Goal: Task Accomplishment & Management: Manage account settings

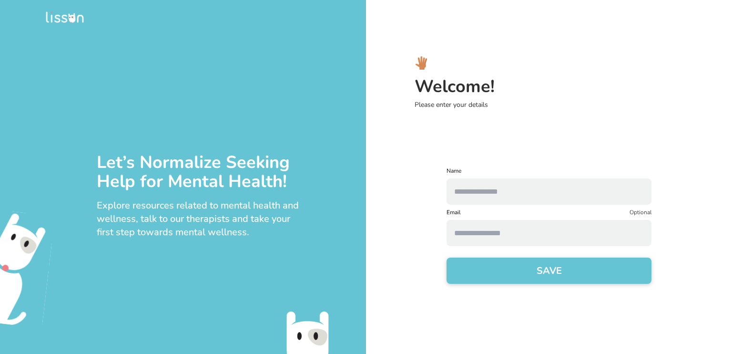
click at [547, 175] on div at bounding box center [549, 189] width 205 height 30
click at [547, 184] on input "text" at bounding box center [549, 191] width 205 height 26
click at [493, 193] on input "***" at bounding box center [549, 191] width 205 height 26
type input "********"
click at [476, 244] on input at bounding box center [549, 233] width 205 height 26
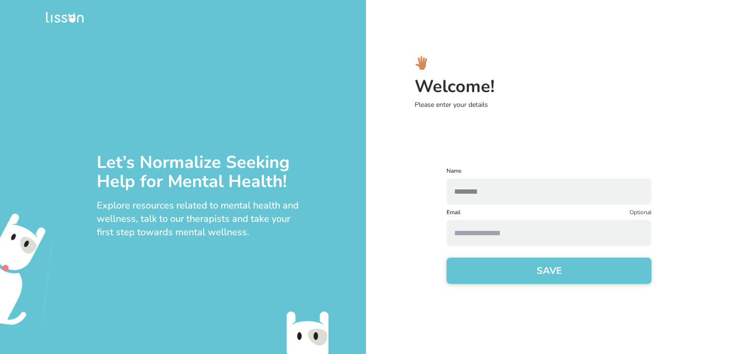
type input "**********"
drag, startPoint x: 591, startPoint y: 236, endPoint x: 366, endPoint y: 229, distance: 225.1
click at [366, 229] on div "**********" at bounding box center [549, 177] width 366 height 354
click at [475, 232] on input at bounding box center [549, 233] width 205 height 26
click at [396, 250] on div "Name ******** Email Optional SAVE" at bounding box center [549, 231] width 351 height 128
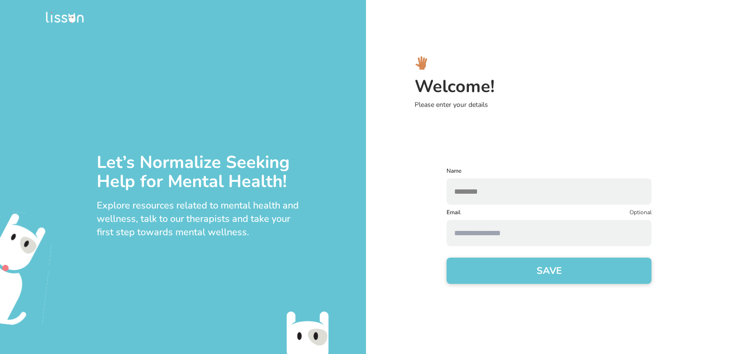
click at [475, 236] on input at bounding box center [549, 233] width 205 height 26
type input "*"
click at [447, 257] on button "SAVE" at bounding box center [549, 270] width 205 height 26
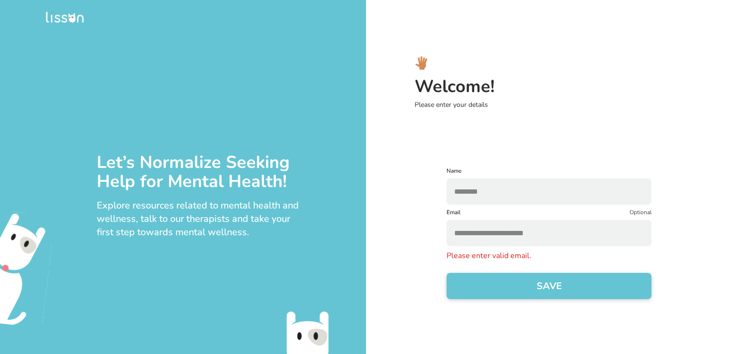
click at [447, 273] on button "SAVE" at bounding box center [549, 286] width 205 height 26
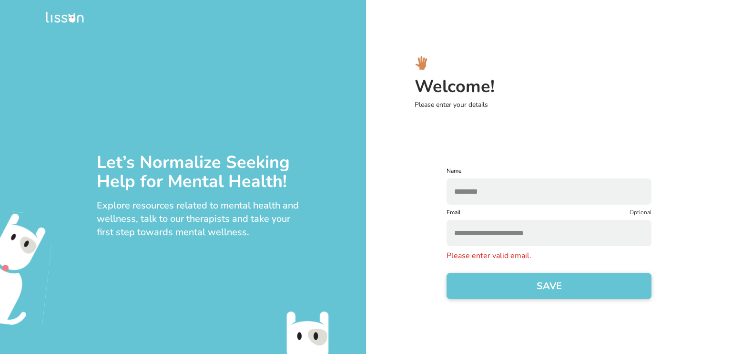
click at [447, 273] on button "SAVE" at bounding box center [549, 286] width 205 height 26
click at [570, 233] on input "**********" at bounding box center [549, 233] width 205 height 26
type input "*"
click at [456, 236] on input "**********" at bounding box center [549, 233] width 205 height 26
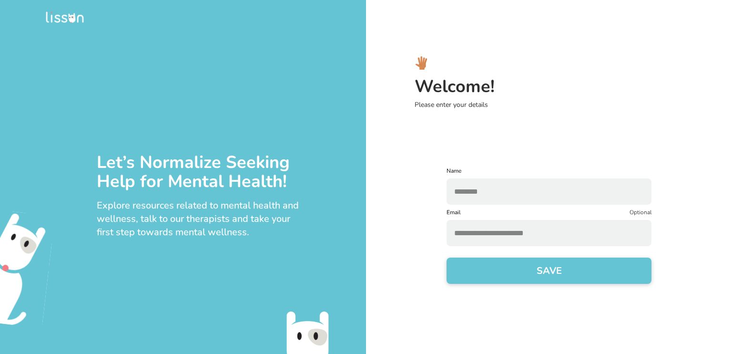
type input "**********"
click at [482, 276] on button "SAVE" at bounding box center [549, 270] width 205 height 26
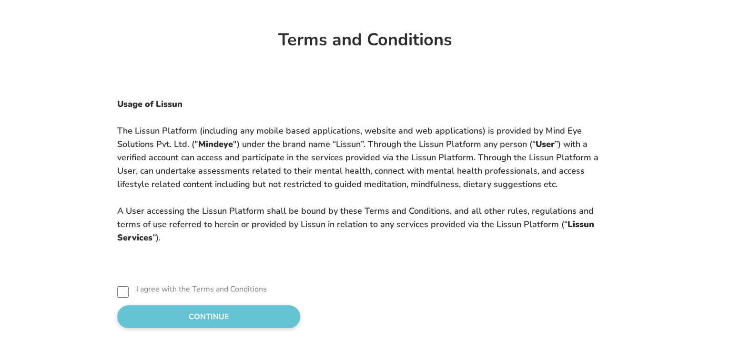
click at [136, 289] on label "I agree with the Terms and Conditions" at bounding box center [201, 288] width 131 height 11
click at [170, 320] on button "CONTINUE" at bounding box center [208, 316] width 183 height 23
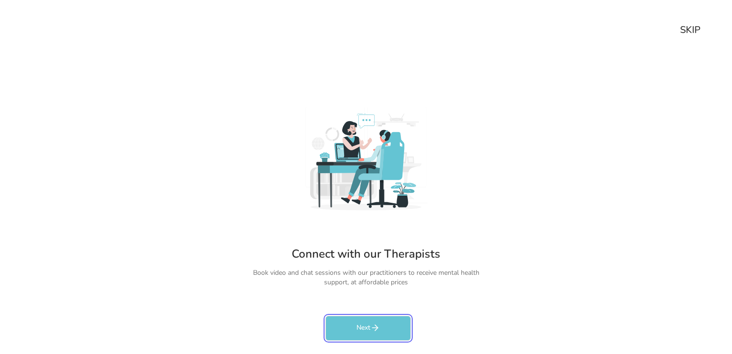
click at [379, 328] on icon "rectangleButtonColorCustom" at bounding box center [375, 328] width 10 height 10
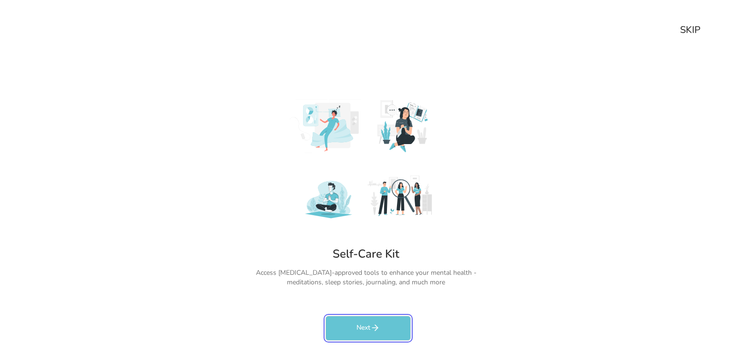
click at [379, 328] on icon "rectangleButtonColorCustom" at bounding box center [375, 328] width 10 height 10
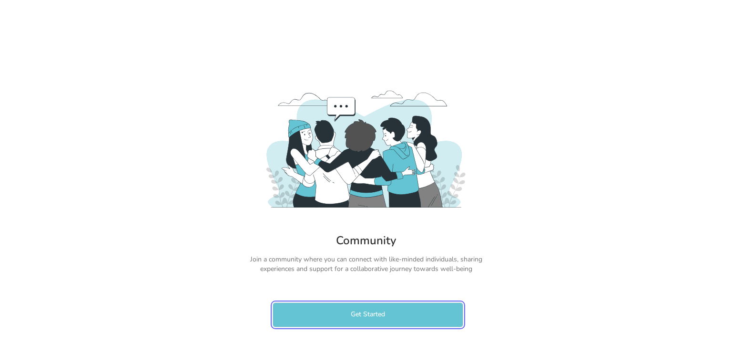
click at [405, 307] on button "Get Started" at bounding box center [368, 314] width 191 height 25
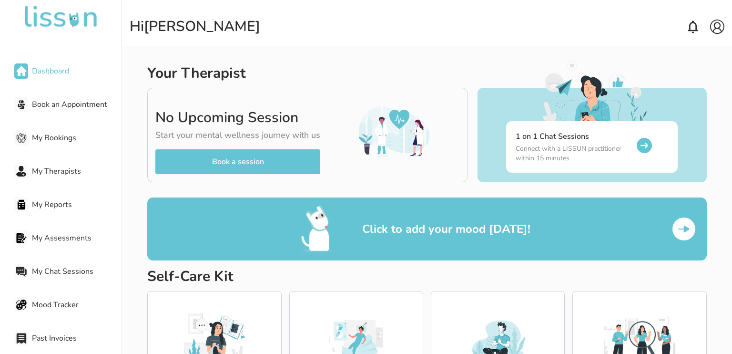
click at [686, 233] on img at bounding box center [683, 228] width 15 height 15
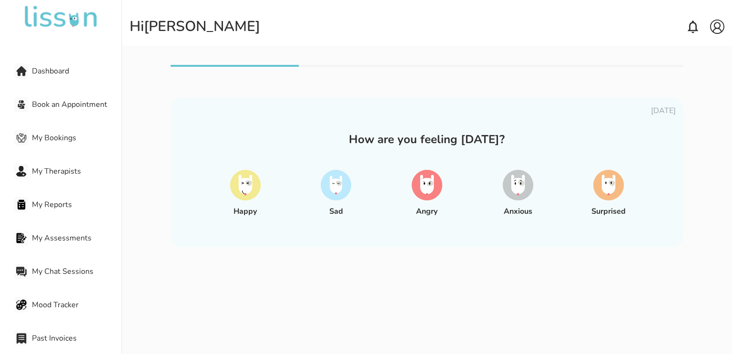
click at [326, 205] on div "Sad" at bounding box center [336, 193] width 48 height 62
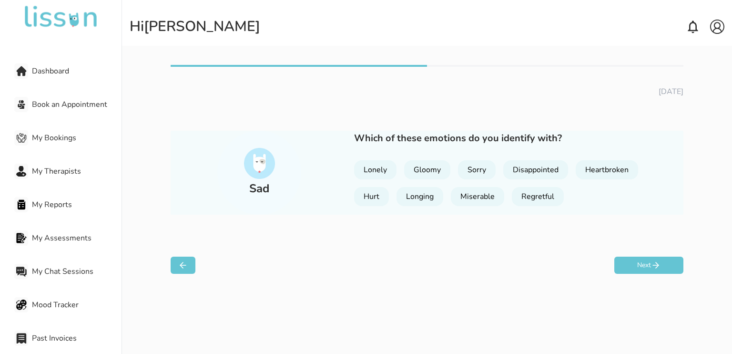
click at [384, 171] on div "Lonely" at bounding box center [375, 169] width 42 height 19
click at [648, 268] on button "Next" at bounding box center [649, 264] width 69 height 17
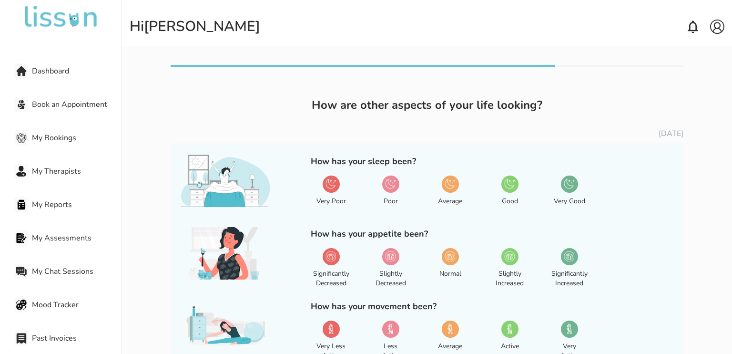
click at [449, 186] on img at bounding box center [450, 183] width 10 height 10
click at [455, 266] on div "Normal" at bounding box center [450, 268] width 41 height 48
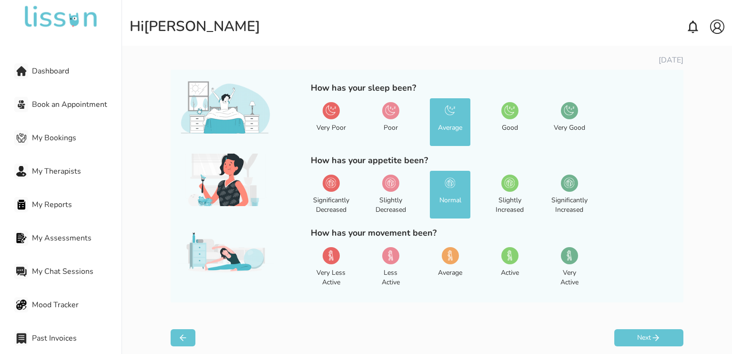
scroll to position [74, 0]
click at [386, 265] on div "Less Active" at bounding box center [390, 267] width 41 height 48
click at [660, 334] on button "Next" at bounding box center [649, 336] width 69 height 17
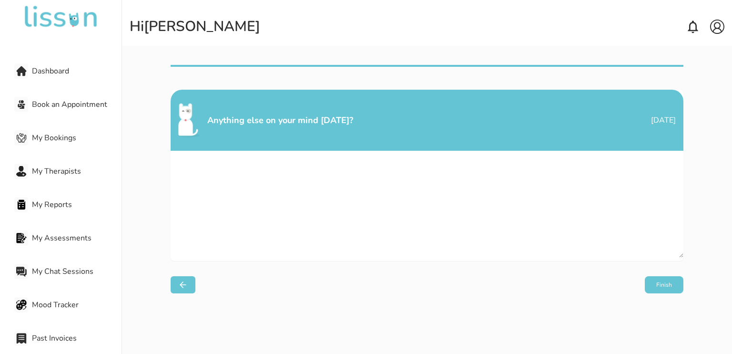
scroll to position [0, 0]
click at [653, 283] on button "Finish" at bounding box center [664, 284] width 39 height 17
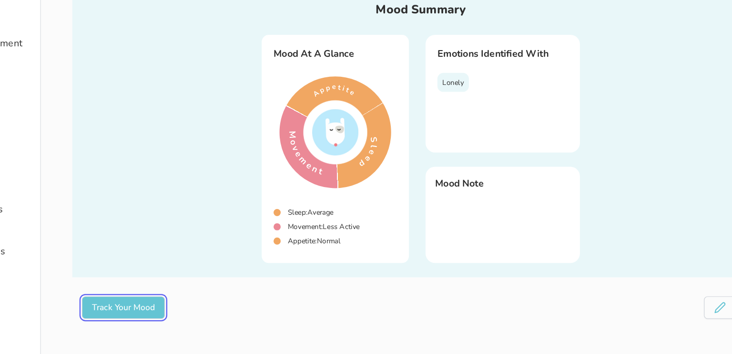
click at [204, 319] on button "Track Your Mood" at bounding box center [188, 316] width 67 height 18
select select "**********"
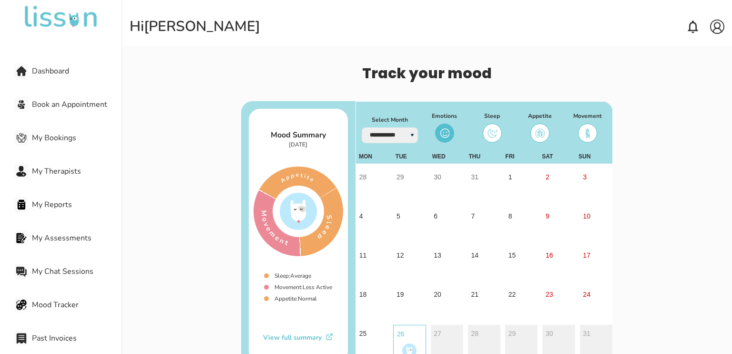
click at [53, 132] on span "My Bookings" at bounding box center [77, 137] width 90 height 11
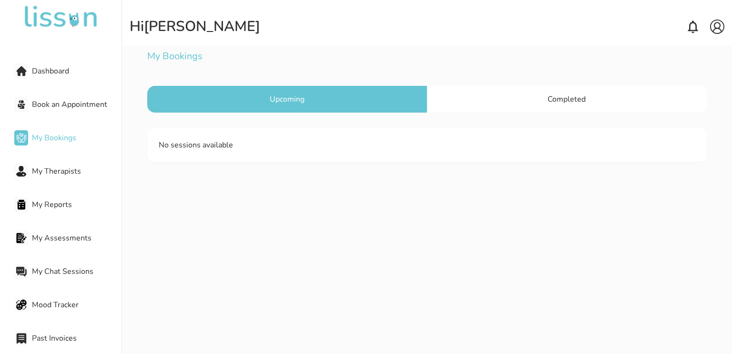
click at [60, 169] on span "My Therapists" at bounding box center [77, 170] width 90 height 11
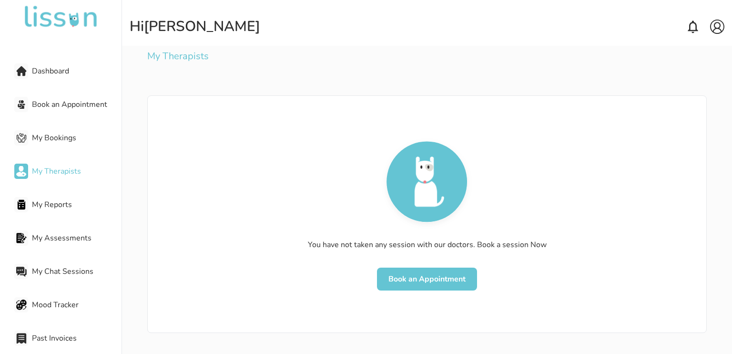
click at [409, 272] on button "Book an Appointment" at bounding box center [427, 278] width 100 height 23
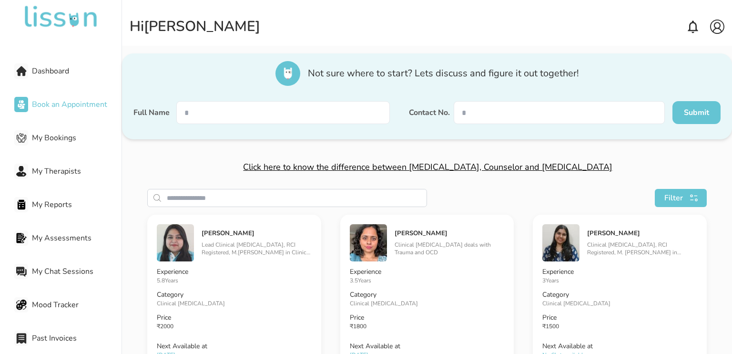
click at [275, 125] on div at bounding box center [283, 118] width 214 height 34
click at [42, 269] on span "My Chat Sessions" at bounding box center [77, 271] width 90 height 11
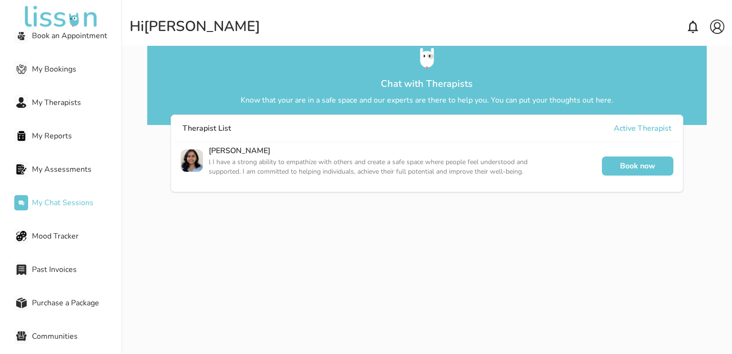
scroll to position [71, 0]
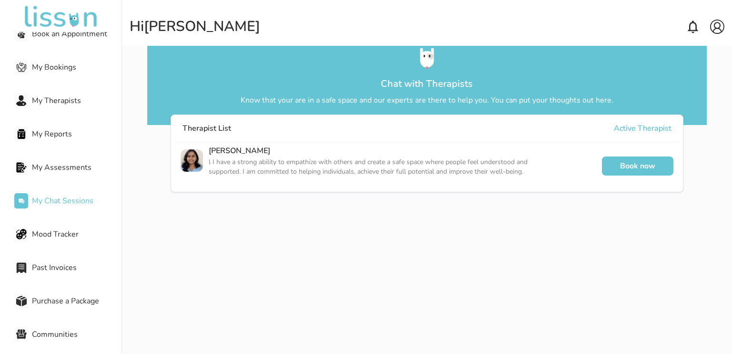
click at [65, 237] on span "Mood Tracker" at bounding box center [77, 233] width 90 height 11
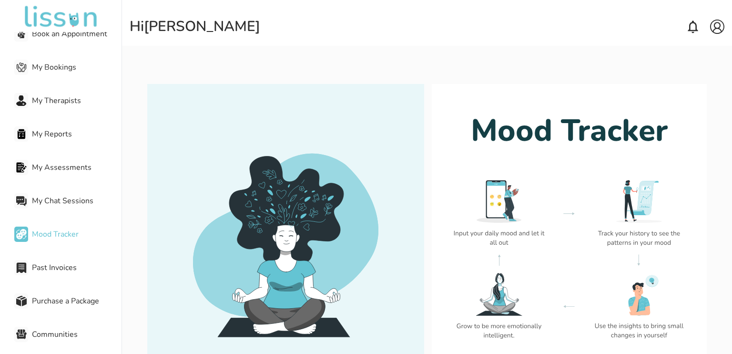
click at [62, 261] on div "Past Invoices" at bounding box center [67, 267] width 107 height 19
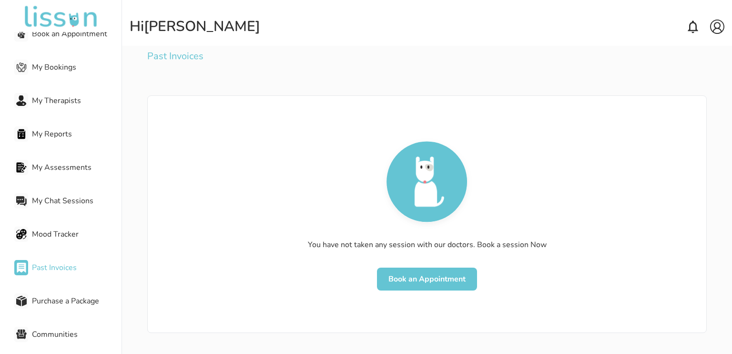
click at [82, 300] on span "Purchase a Package" at bounding box center [77, 300] width 90 height 11
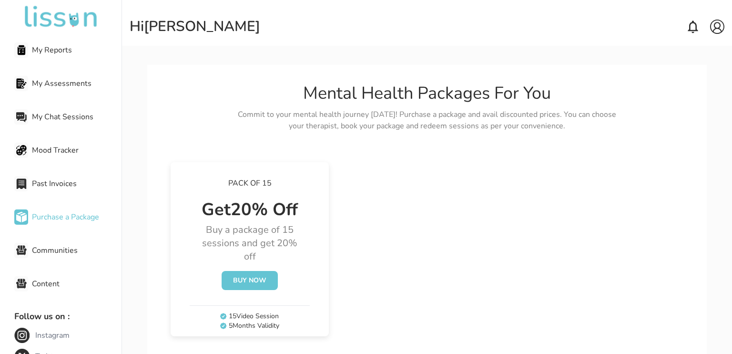
scroll to position [156, 0]
click at [52, 247] on span "Communities" at bounding box center [77, 248] width 90 height 11
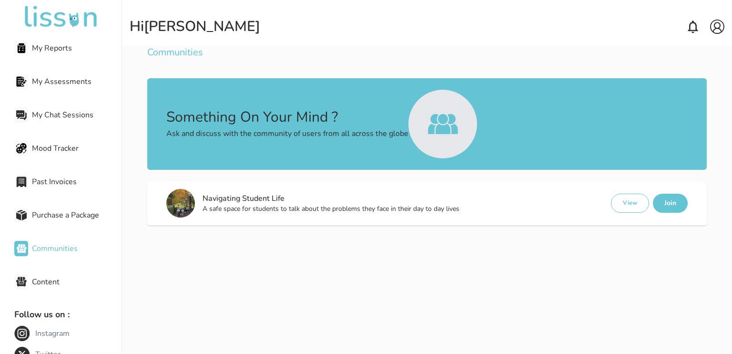
click at [74, 286] on span "Content" at bounding box center [77, 281] width 90 height 11
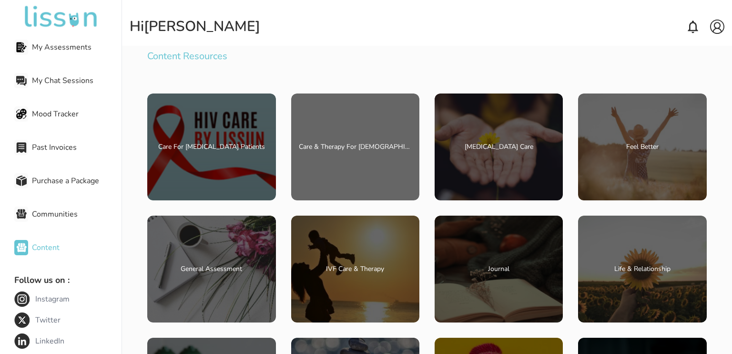
scroll to position [191, 0]
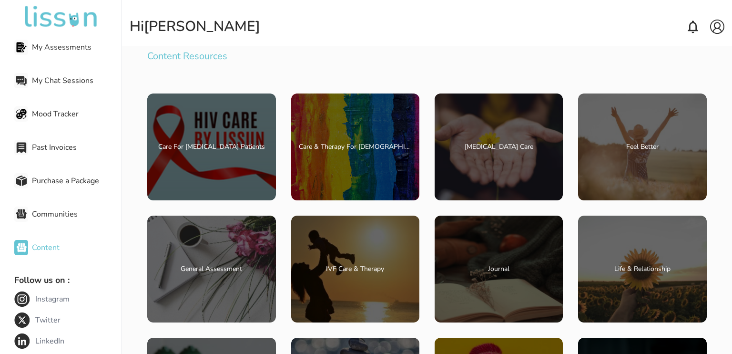
click at [32, 217] on span "Communities" at bounding box center [77, 213] width 90 height 11
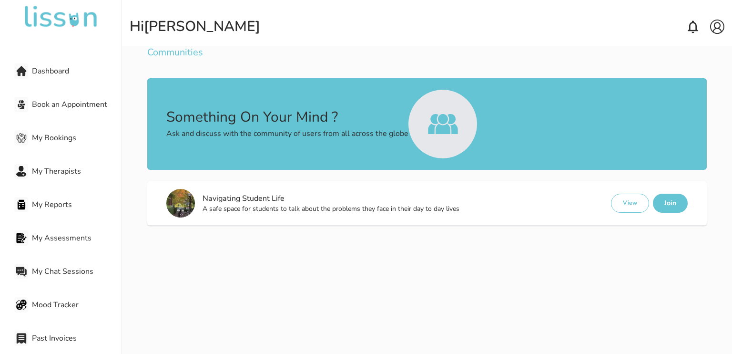
click at [53, 87] on div "Dashboard Book an Appointment My Bookings My Therapists My Reports My Assessmen…" at bounding box center [61, 193] width 122 height 323
click at [81, 89] on div "Dashboard Book an Appointment My Bookings My Therapists My Reports My Assessmen…" at bounding box center [61, 193] width 122 height 323
click at [35, 82] on div "Dashboard Book an Appointment My Bookings My Therapists My Reports My Assessmen…" at bounding box center [61, 193] width 122 height 323
click at [18, 54] on div "Dashboard Book an Appointment My Bookings My Therapists My Reports My Assessmen…" at bounding box center [61, 193] width 122 height 323
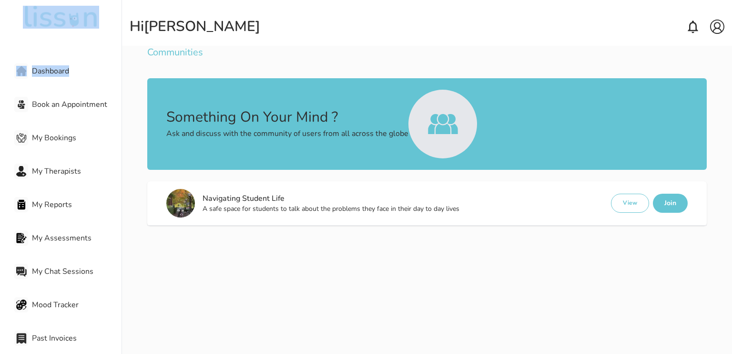
click at [50, 67] on span "Dashboard" at bounding box center [77, 70] width 90 height 11
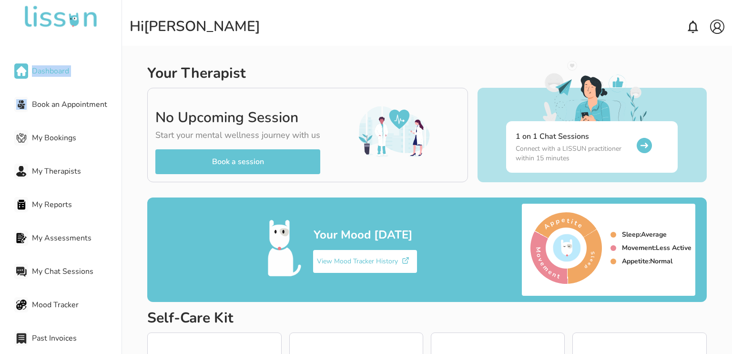
click at [50, 67] on span "Dashboard" at bounding box center [77, 70] width 90 height 11
click at [301, 24] on div "Hi [PERSON_NAME]" at bounding box center [427, 26] width 595 height 17
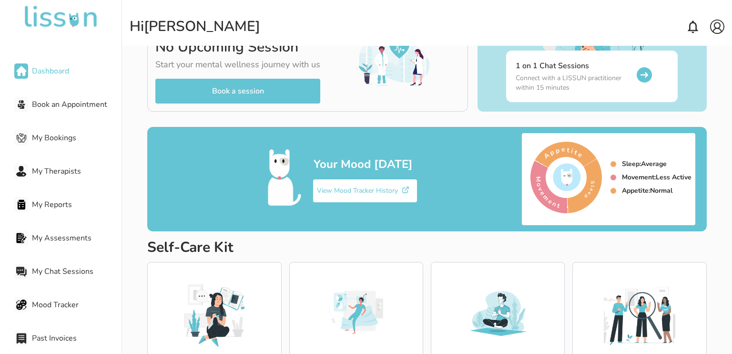
scroll to position [138, 0]
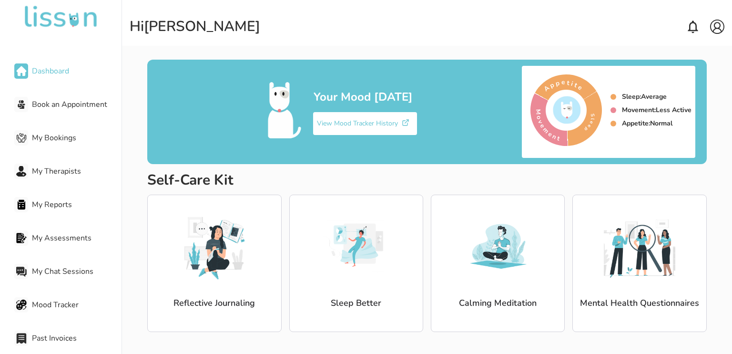
click at [212, 235] on img at bounding box center [215, 246] width 72 height 72
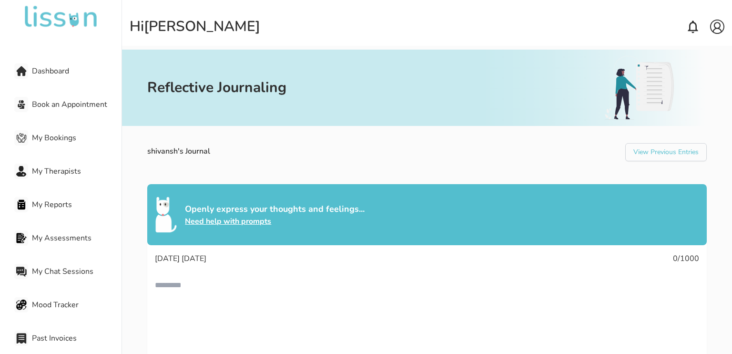
click at [48, 79] on div "Dashboard" at bounding box center [67, 70] width 107 height 19
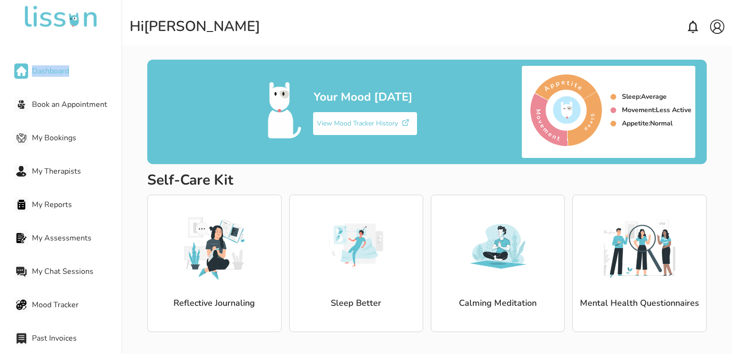
scroll to position [137, 0]
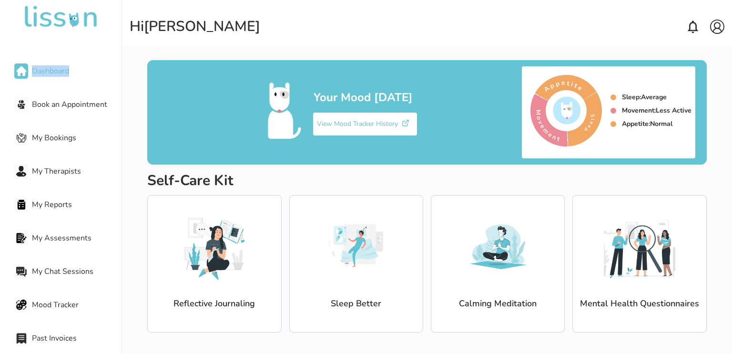
click at [340, 250] on img at bounding box center [356, 247] width 72 height 72
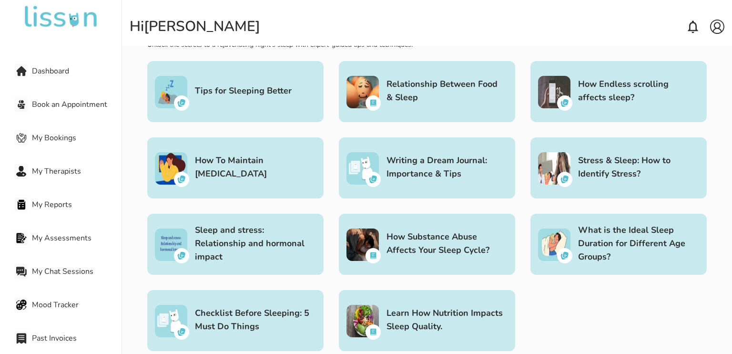
click at [340, 250] on div "How Substance Abuse Affects Your Sleep Cycle?" at bounding box center [427, 244] width 176 height 61
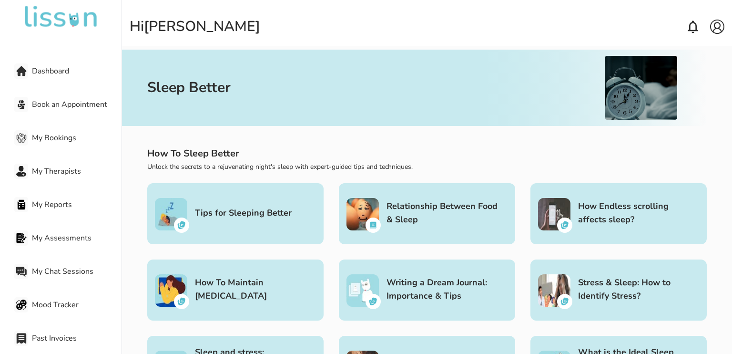
click at [41, 66] on span "Dashboard" at bounding box center [77, 70] width 90 height 11
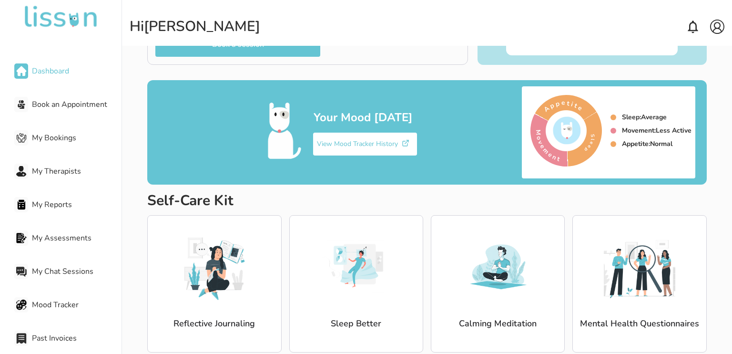
scroll to position [117, 0]
click at [68, 104] on span "Book an Appointment" at bounding box center [77, 104] width 90 height 11
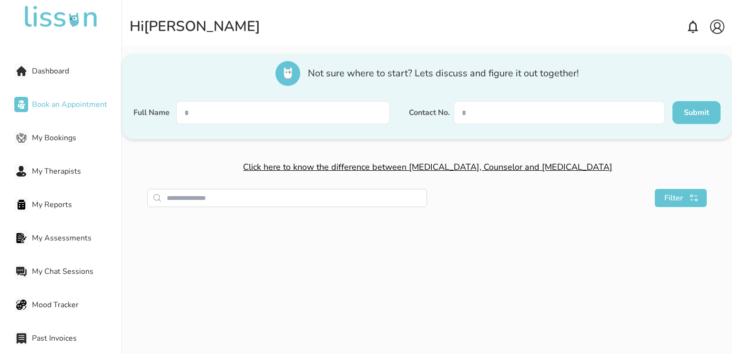
click at [58, 134] on span "My Bookings" at bounding box center [77, 137] width 90 height 11
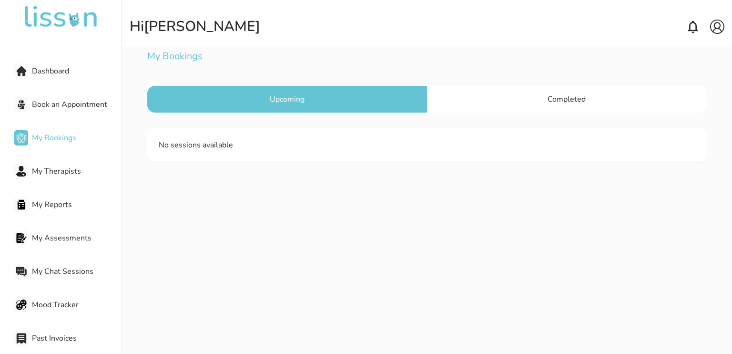
click at [72, 111] on div "Book an Appointment" at bounding box center [67, 104] width 107 height 19
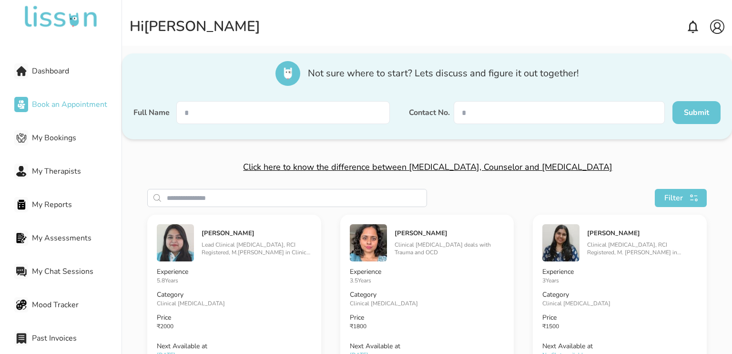
click at [49, 139] on span "My Bookings" at bounding box center [77, 137] width 90 height 11
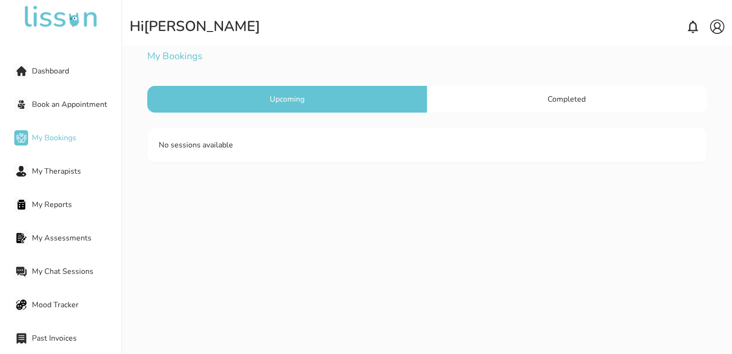
click at [46, 178] on div "My Therapists" at bounding box center [67, 171] width 107 height 19
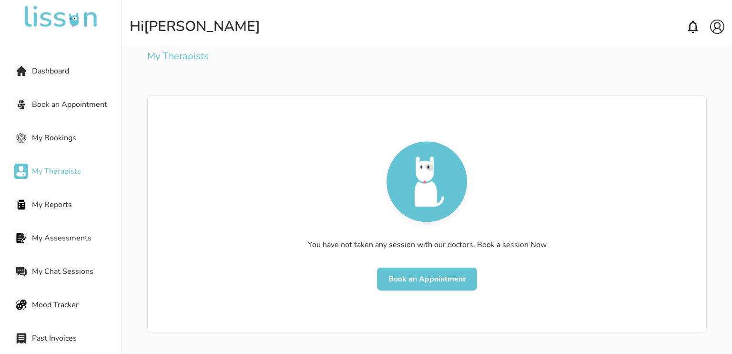
click at [46, 202] on span "My Reports" at bounding box center [77, 204] width 90 height 11
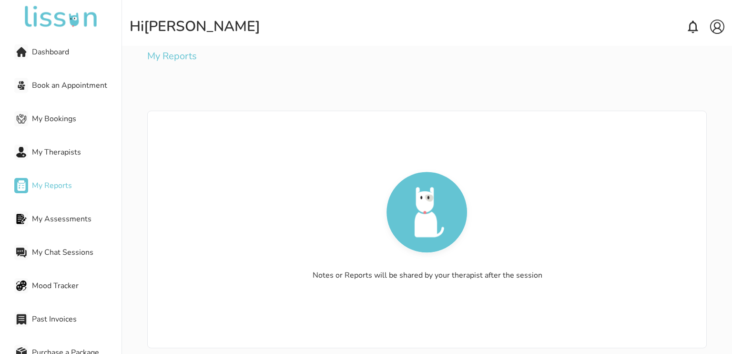
scroll to position [20, 0]
click at [76, 216] on span "My Assessments" at bounding box center [77, 217] width 90 height 11
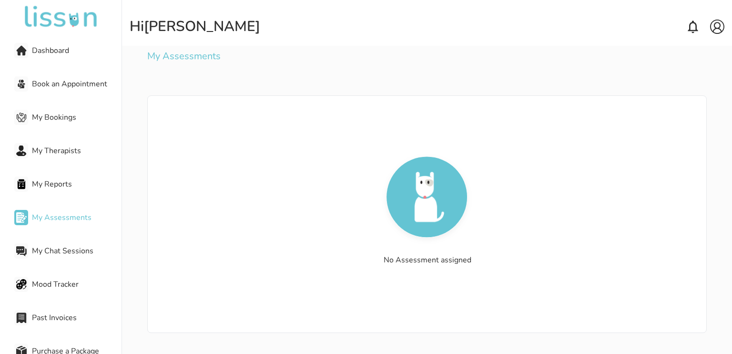
click at [67, 256] on span "My Chat Sessions" at bounding box center [77, 250] width 90 height 11
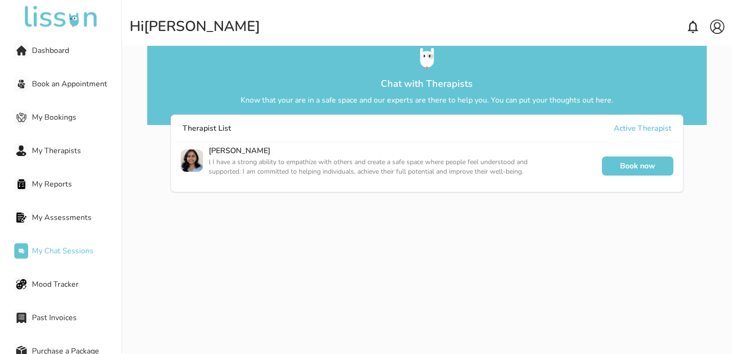
click at [72, 285] on span "Mood Tracker" at bounding box center [77, 283] width 90 height 11
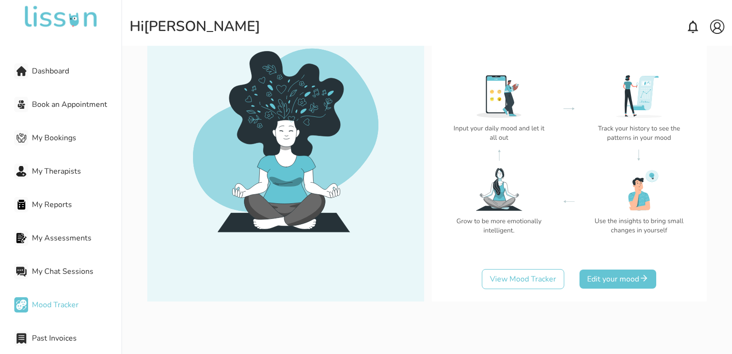
click at [715, 20] on img at bounding box center [717, 27] width 14 height 14
click at [699, 44] on p "My Account" at bounding box center [698, 45] width 31 height 8
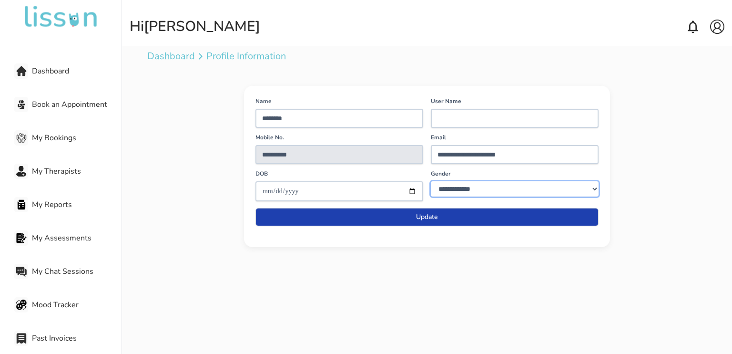
click at [454, 194] on select "**********" at bounding box center [515, 188] width 168 height 15
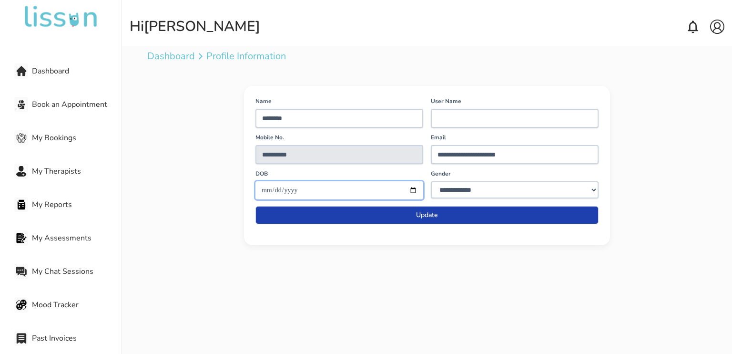
click at [383, 191] on input "date" at bounding box center [340, 190] width 168 height 18
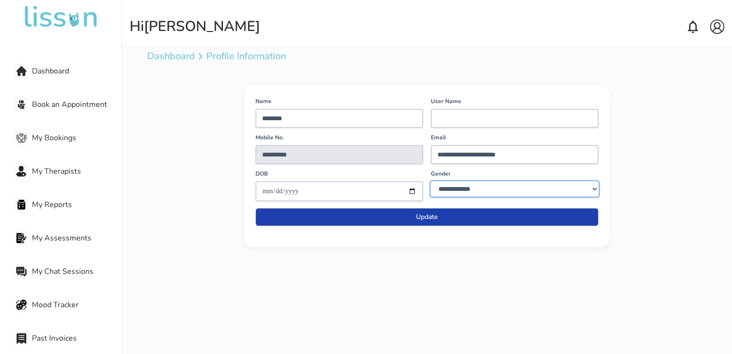
click at [458, 188] on select "**********" at bounding box center [515, 188] width 168 height 15
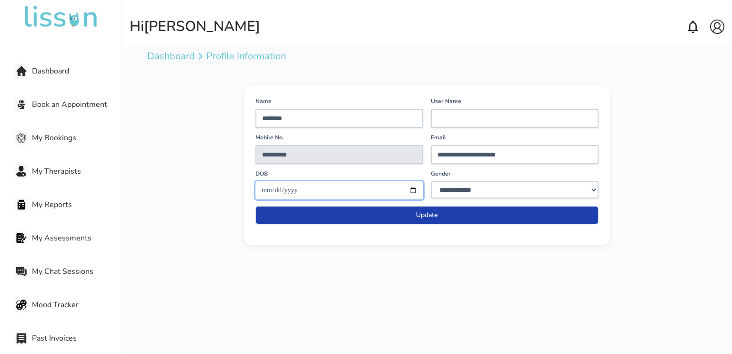
click at [377, 188] on input "date" at bounding box center [340, 190] width 168 height 18
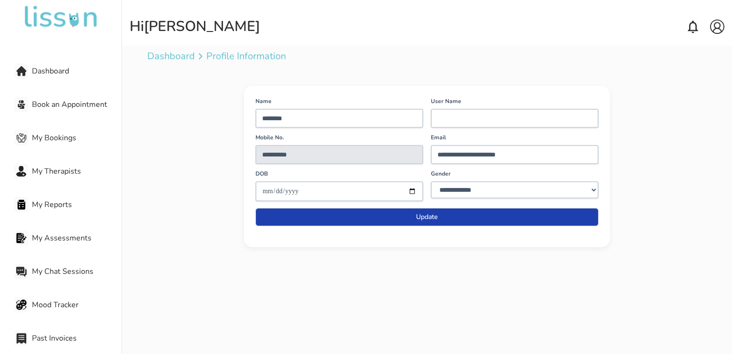
click at [716, 17] on div "Hi [PERSON_NAME]" at bounding box center [427, 26] width 595 height 27
click at [717, 24] on img at bounding box center [717, 27] width 14 height 14
click at [696, 63] on p "Logout" at bounding box center [692, 63] width 19 height 8
